Goal: Transaction & Acquisition: Purchase product/service

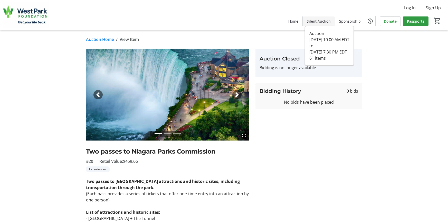
click at [324, 19] on span "Silent Auction" at bounding box center [319, 20] width 24 height 5
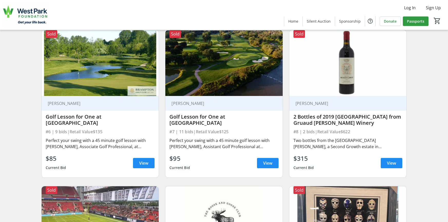
scroll to position [360, 0]
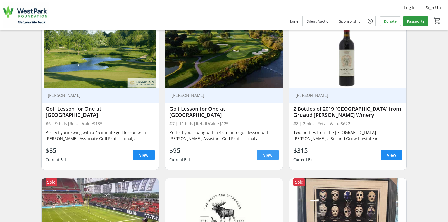
click at [264, 156] on span "View" at bounding box center [267, 155] width 9 height 6
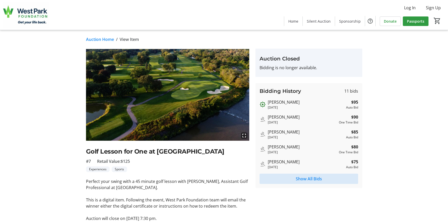
click at [301, 177] on span "Show All Bids" at bounding box center [309, 178] width 26 height 6
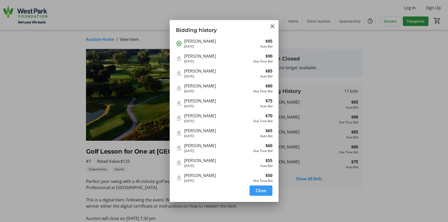
click at [274, 25] on mat-icon "Close" at bounding box center [272, 26] width 6 height 6
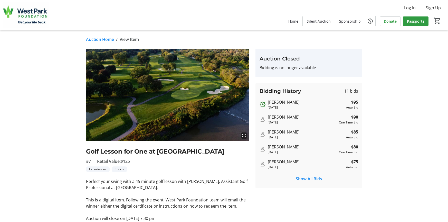
scroll to position [360, 0]
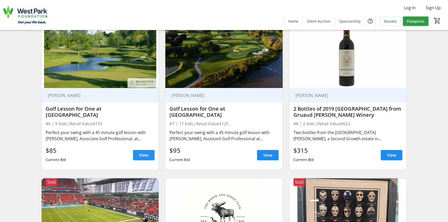
click at [142, 156] on span "View" at bounding box center [143, 155] width 9 height 6
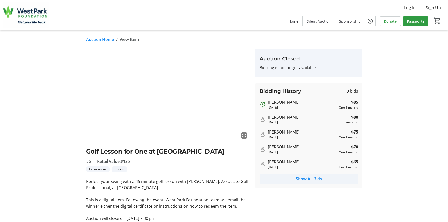
click at [302, 181] on span "Show All Bids" at bounding box center [309, 178] width 26 height 6
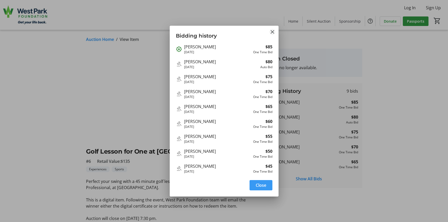
click at [272, 33] on mat-icon "Close" at bounding box center [272, 32] width 6 height 6
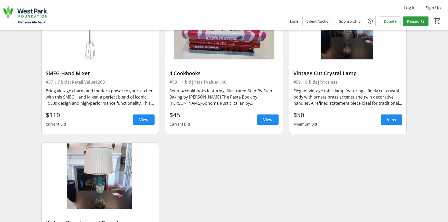
scroll to position [2954, 0]
